Goal: Navigation & Orientation: Understand site structure

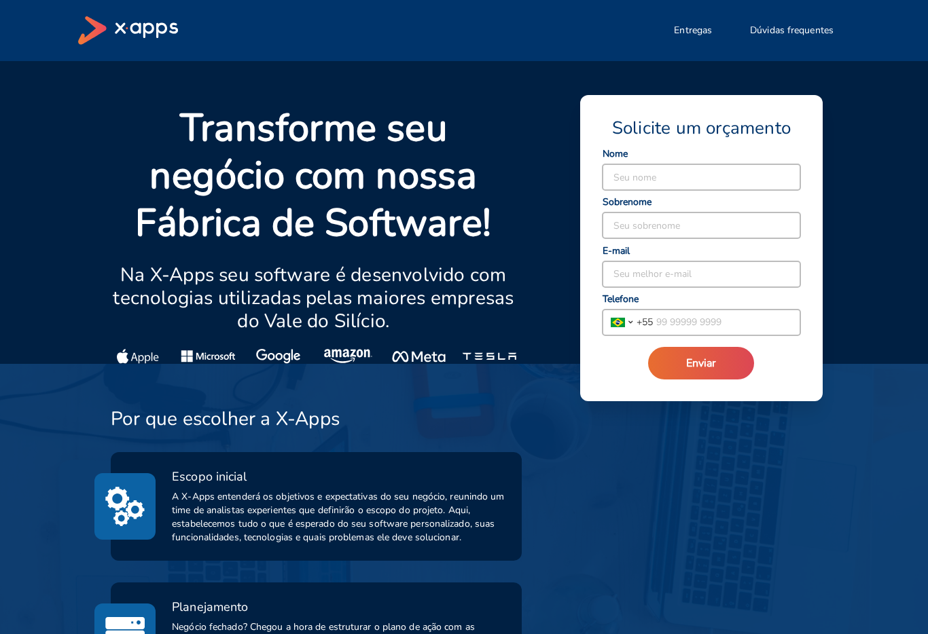
click at [142, 34] on icon at bounding box center [128, 30] width 100 height 29
click at [103, 24] on icon at bounding box center [128, 30] width 100 height 29
click at [81, 31] on icon at bounding box center [128, 30] width 100 height 29
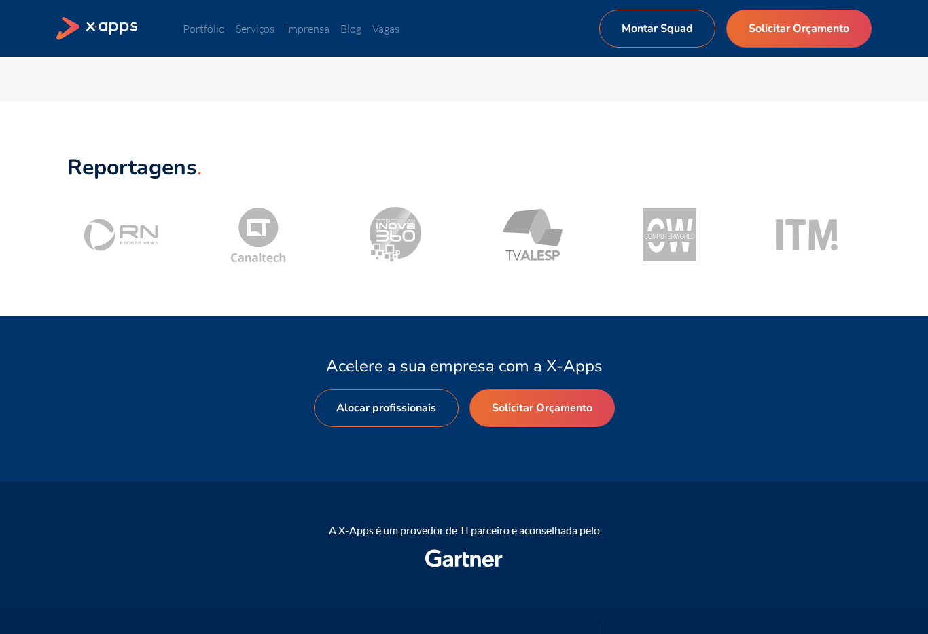
scroll to position [1633, 0]
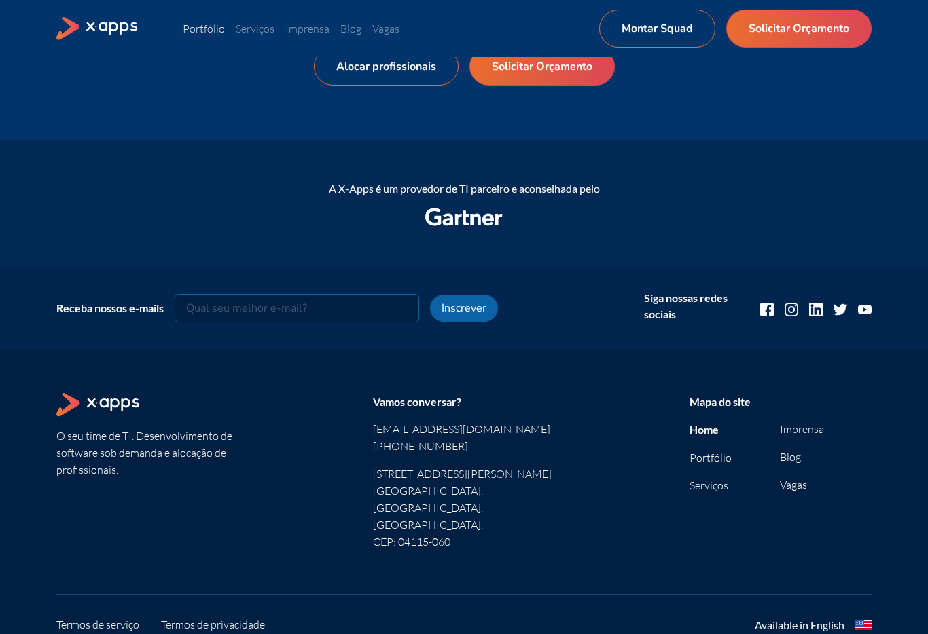
click at [206, 26] on link "Portfólio" at bounding box center [204, 29] width 42 height 14
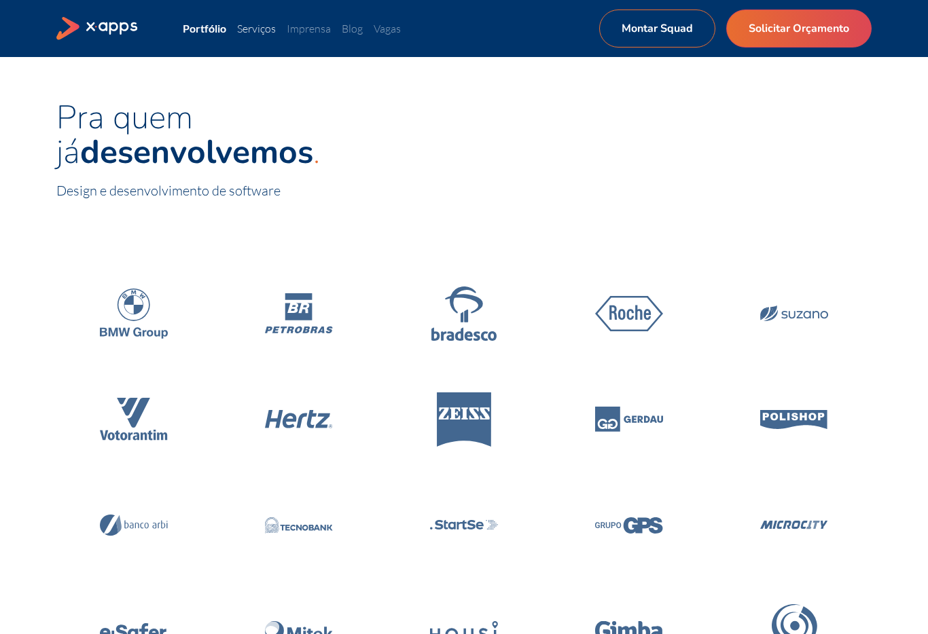
click at [250, 31] on link "Serviços" at bounding box center [256, 29] width 39 height 14
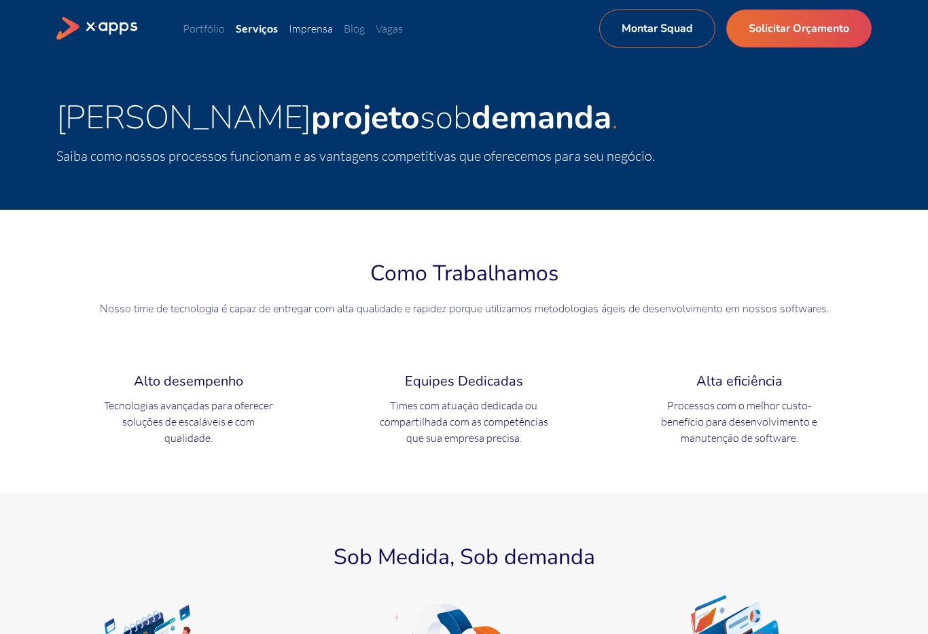
click at [318, 28] on link "Imprensa" at bounding box center [311, 29] width 44 height 14
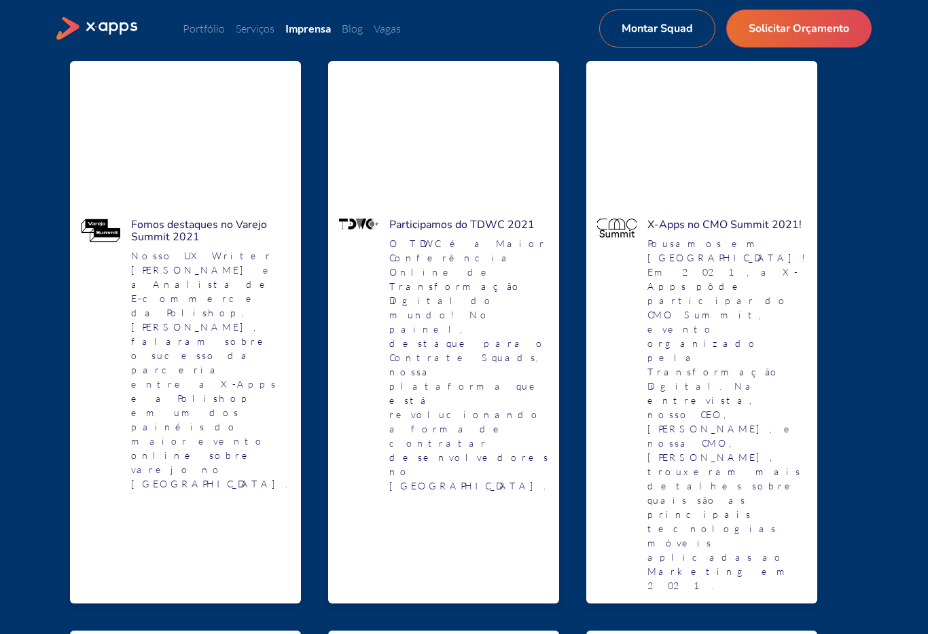
scroll to position [34, 0]
